Goal: Task Accomplishment & Management: Manage account settings

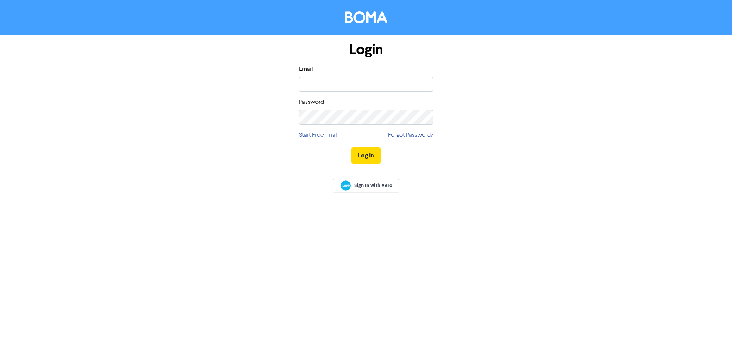
click at [312, 73] on label "Email" at bounding box center [306, 69] width 14 height 9
drag, startPoint x: 318, startPoint y: 74, endPoint x: 320, endPoint y: 77, distance: 4.1
click at [318, 74] on div "Email" at bounding box center [366, 78] width 134 height 27
click at [320, 77] on input "email" at bounding box center [366, 84] width 134 height 15
type input "[PERSON_NAME][EMAIL_ADDRESS][DOMAIN_NAME]"
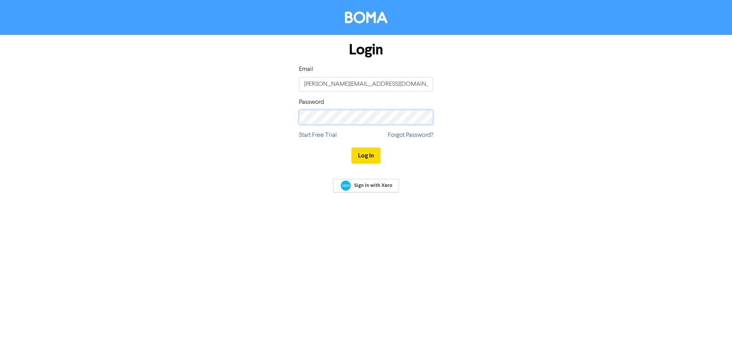
click at [352, 147] on button "Log In" at bounding box center [366, 155] width 29 height 16
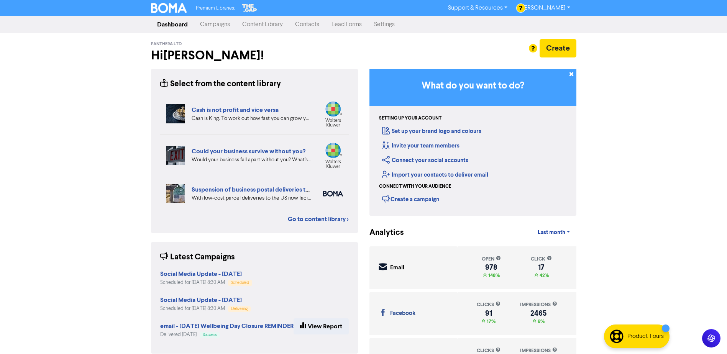
click at [211, 21] on link "Campaigns" at bounding box center [215, 24] width 42 height 15
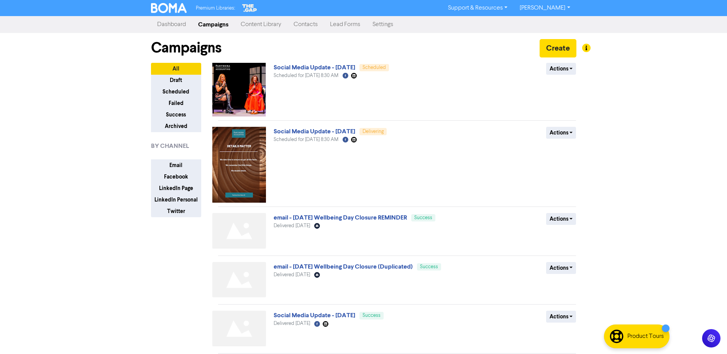
click at [384, 27] on link "Settings" at bounding box center [382, 24] width 33 height 15
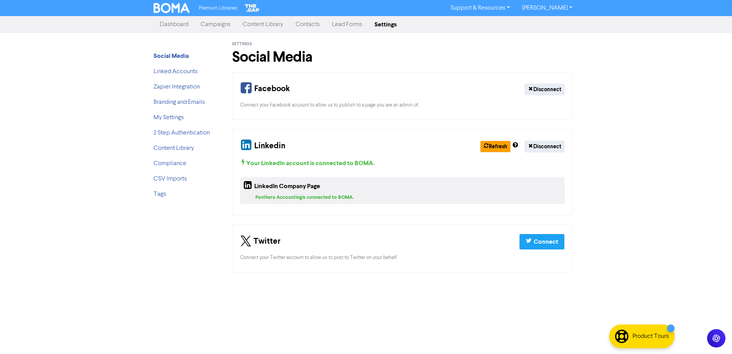
click at [206, 25] on link "Campaigns" at bounding box center [216, 24] width 42 height 15
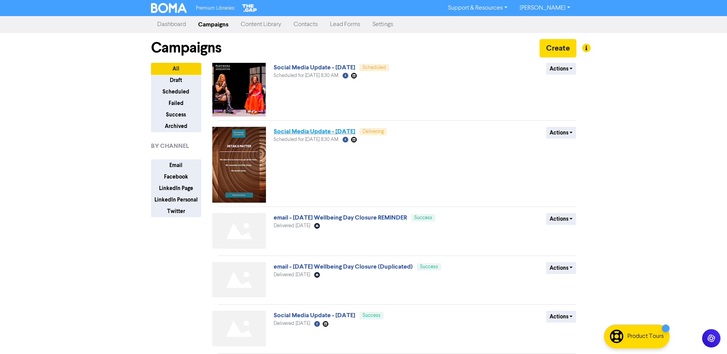
click at [334, 132] on link "Social Media Update - [DATE]" at bounding box center [314, 132] width 82 height 8
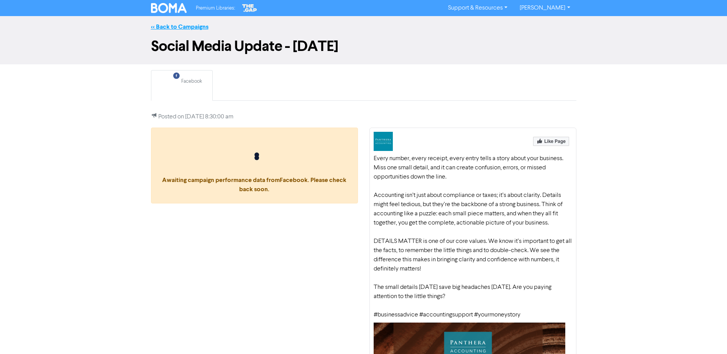
click at [196, 29] on link "<< Back to Campaigns" at bounding box center [179, 27] width 57 height 8
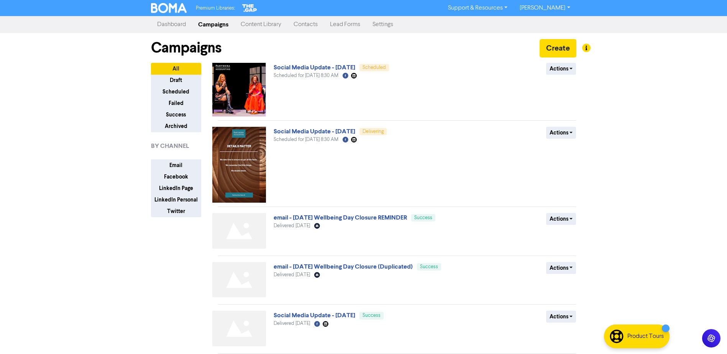
click at [390, 24] on link "Settings" at bounding box center [382, 24] width 33 height 15
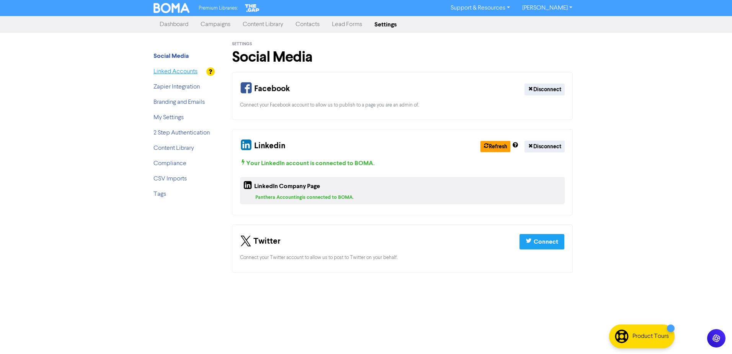
click at [190, 73] on link "Linked Accounts" at bounding box center [176, 72] width 44 height 6
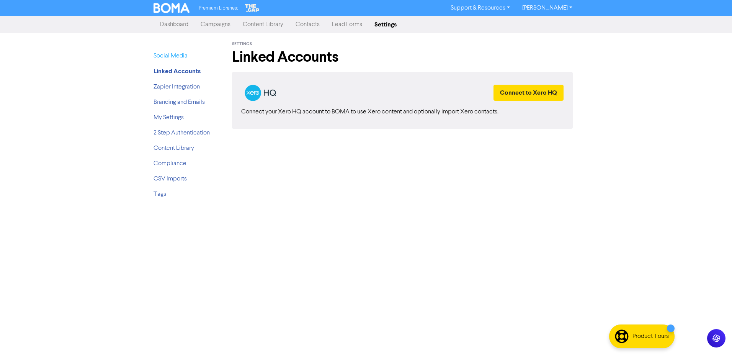
click at [178, 57] on link "Social Media" at bounding box center [171, 56] width 34 height 6
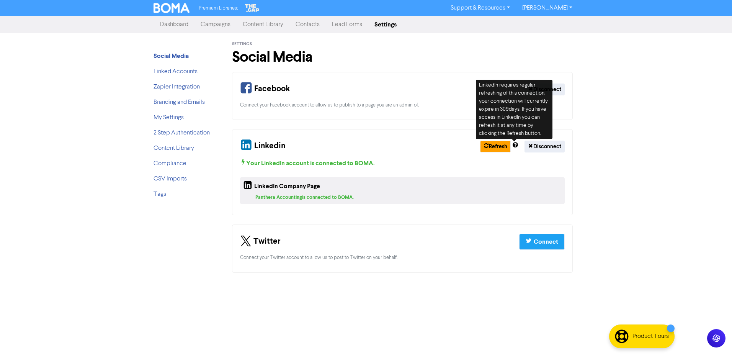
click at [636, 105] on div "Premium Libraries: Support & Resources Video Tutorials FAQ & Guides Marketing E…" at bounding box center [366, 177] width 732 height 354
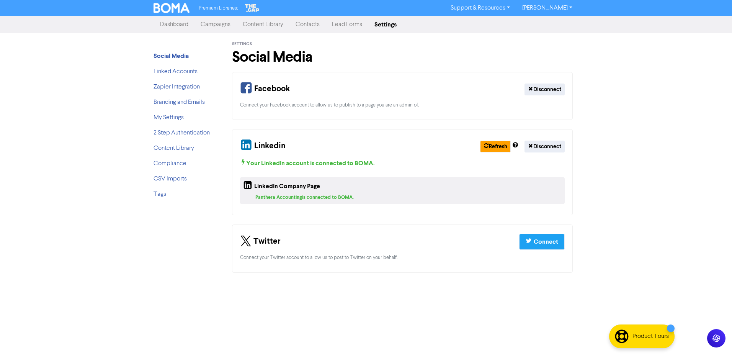
click at [623, 218] on div "Premium Libraries: Support & Resources Video Tutorials FAQ & Guides Marketing E…" at bounding box center [366, 177] width 732 height 354
click at [213, 26] on link "Campaigns" at bounding box center [216, 24] width 42 height 15
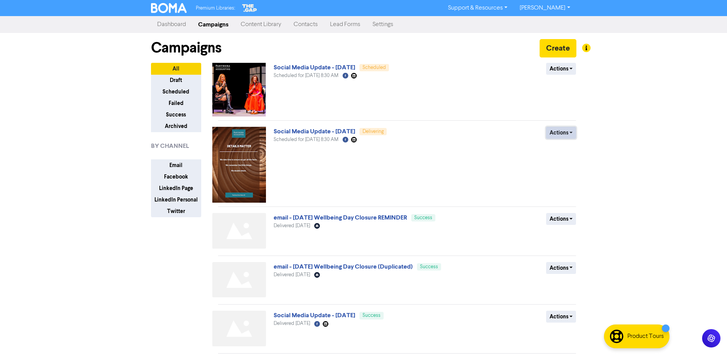
click at [568, 132] on button "Actions" at bounding box center [561, 133] width 30 height 12
click at [635, 130] on div "Premium Libraries: Support & Resources Video Tutorials FAQ & Guides Marketing E…" at bounding box center [363, 177] width 727 height 354
click at [392, 26] on link "Settings" at bounding box center [382, 24] width 33 height 15
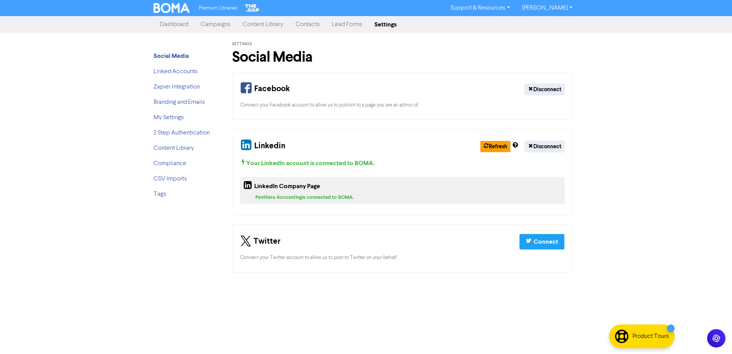
click at [152, 274] on div "Social Media Linked Accounts Zapier Integration Branding and Emails My Settings…" at bounding box center [184, 157] width 73 height 249
click at [374, 318] on div "Premium Libraries: Support & Resources Video Tutorials FAQ & Guides Marketing E…" at bounding box center [366, 177] width 732 height 354
